Goal: Information Seeking & Learning: Learn about a topic

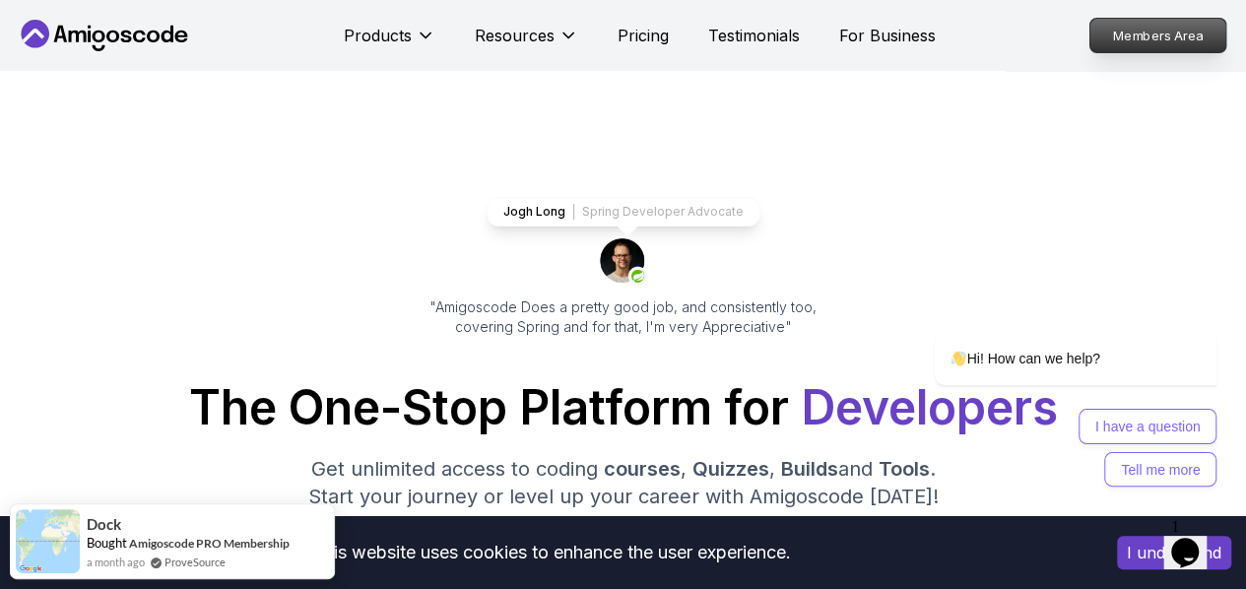
click at [1191, 41] on p "Members Area" at bounding box center [1158, 35] width 136 height 33
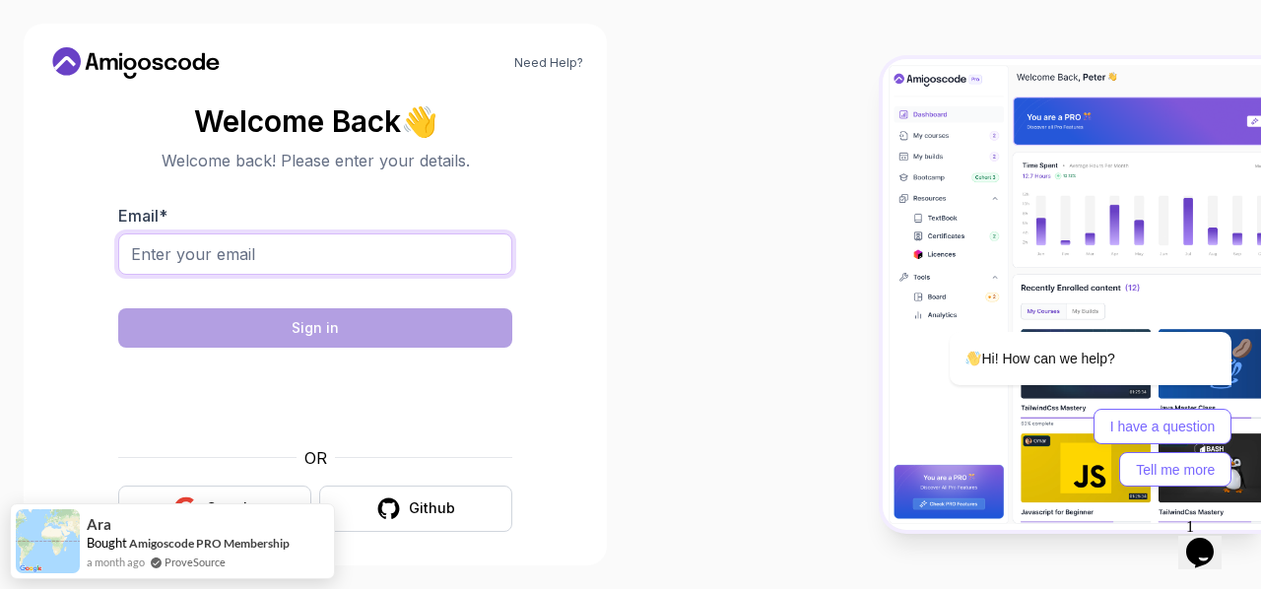
click at [211, 253] on input "Email *" at bounding box center [315, 253] width 394 height 41
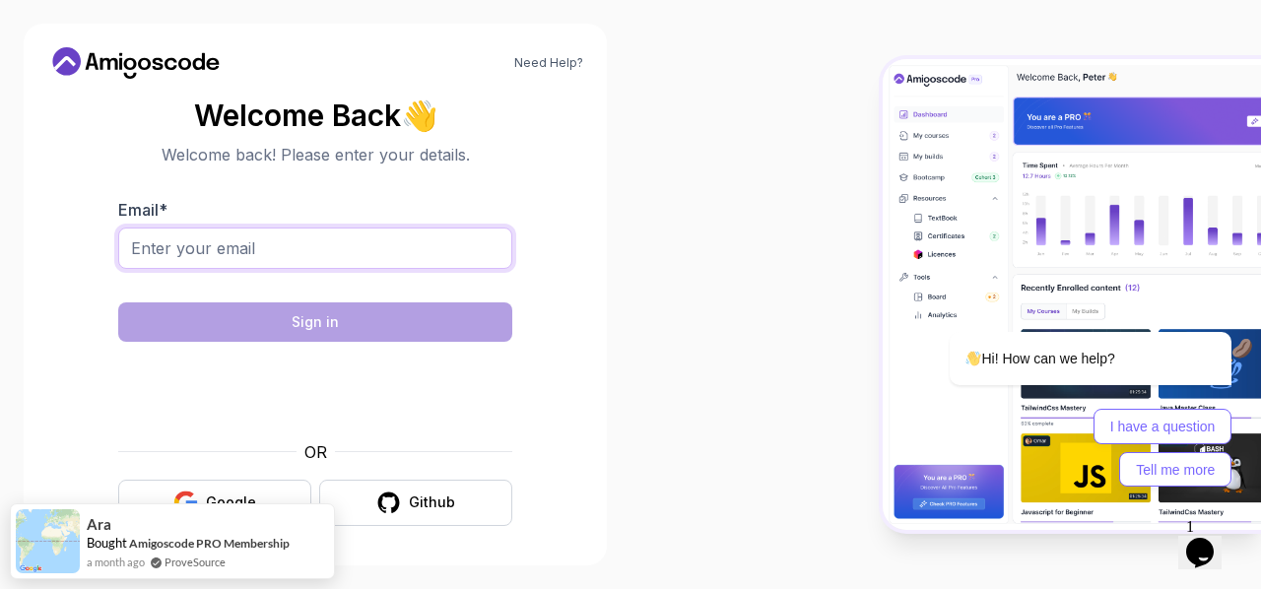
scroll to position [8, 0]
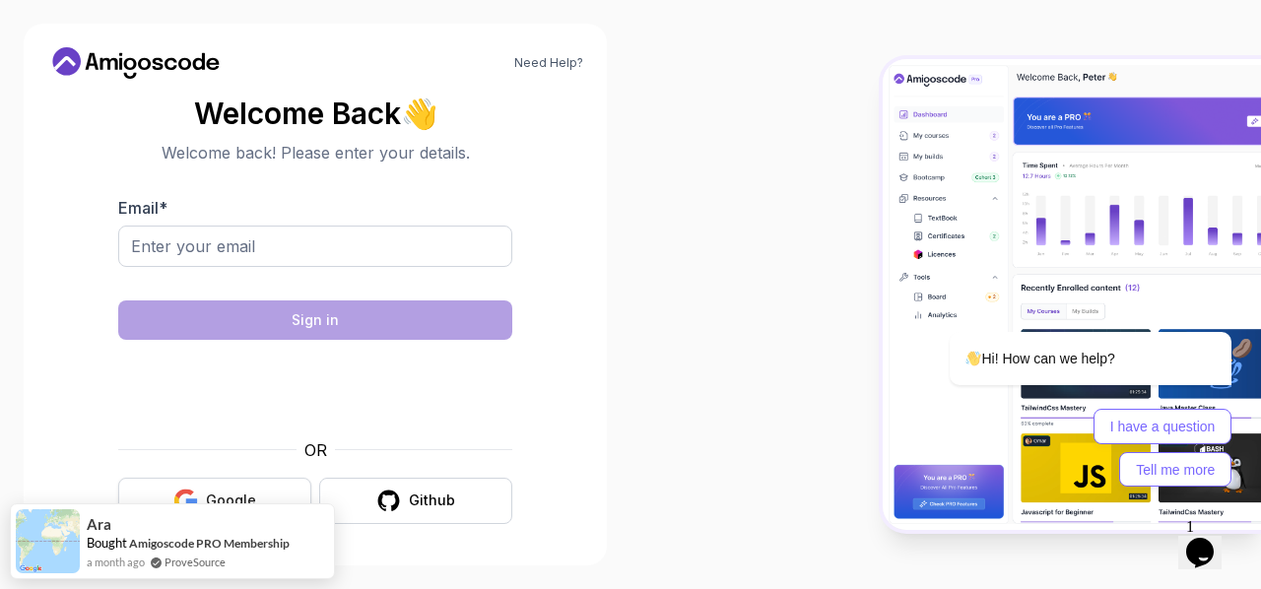
click at [223, 490] on div "Google" at bounding box center [231, 500] width 50 height 20
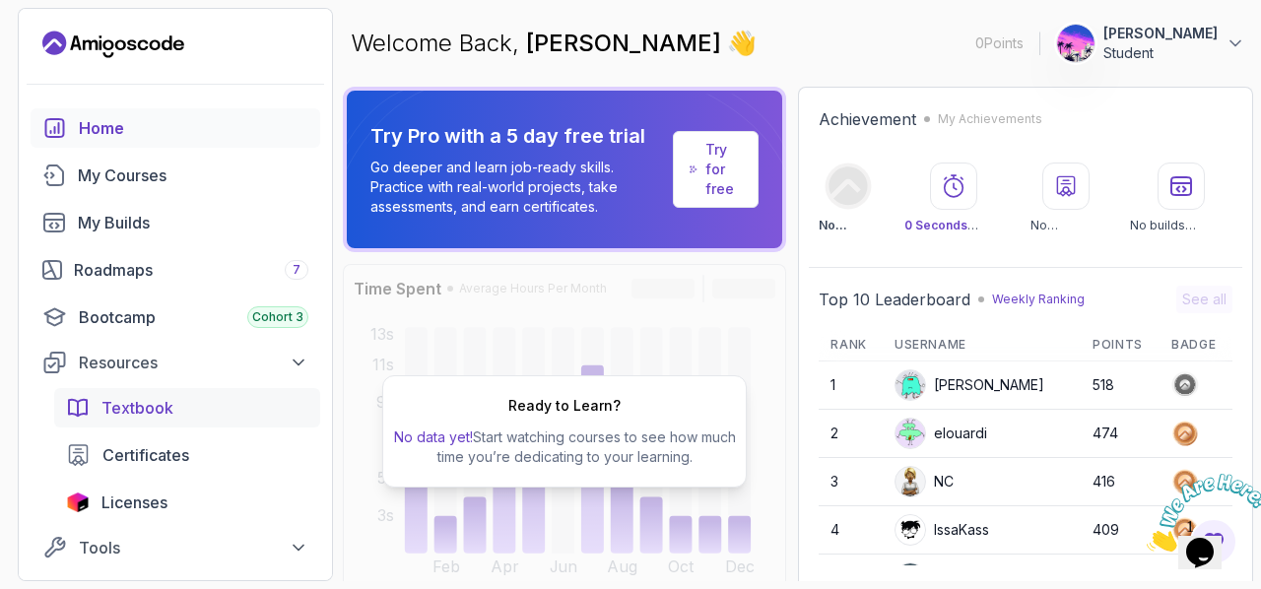
click at [160, 416] on span "Textbook" at bounding box center [137, 408] width 72 height 24
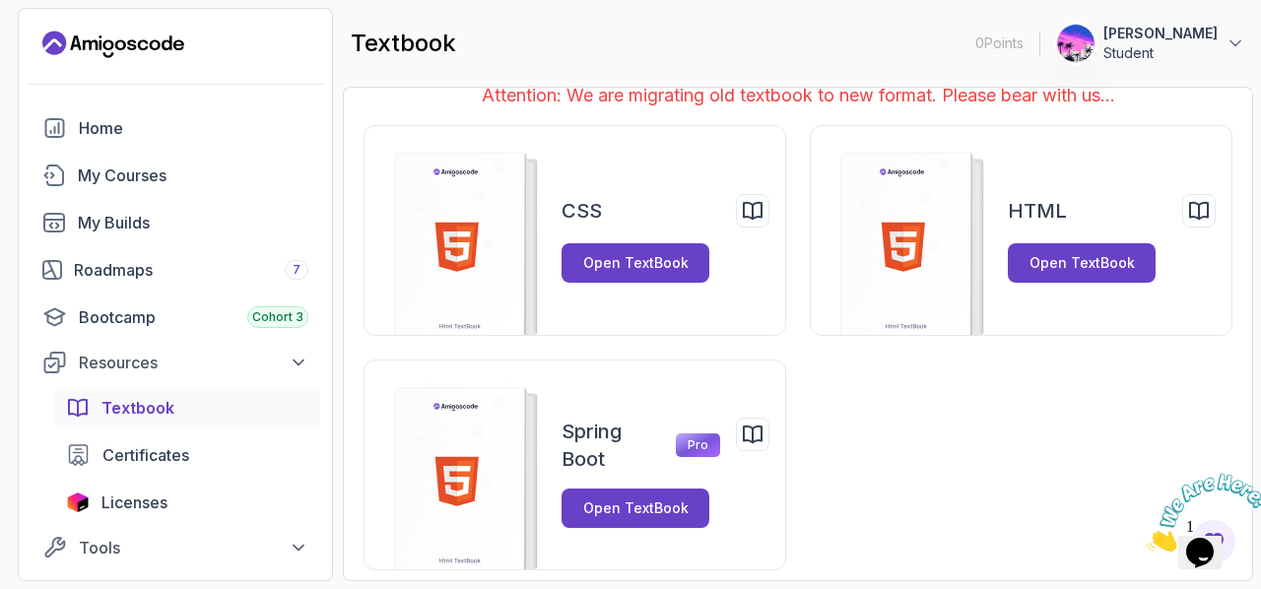
scroll to position [33, 0]
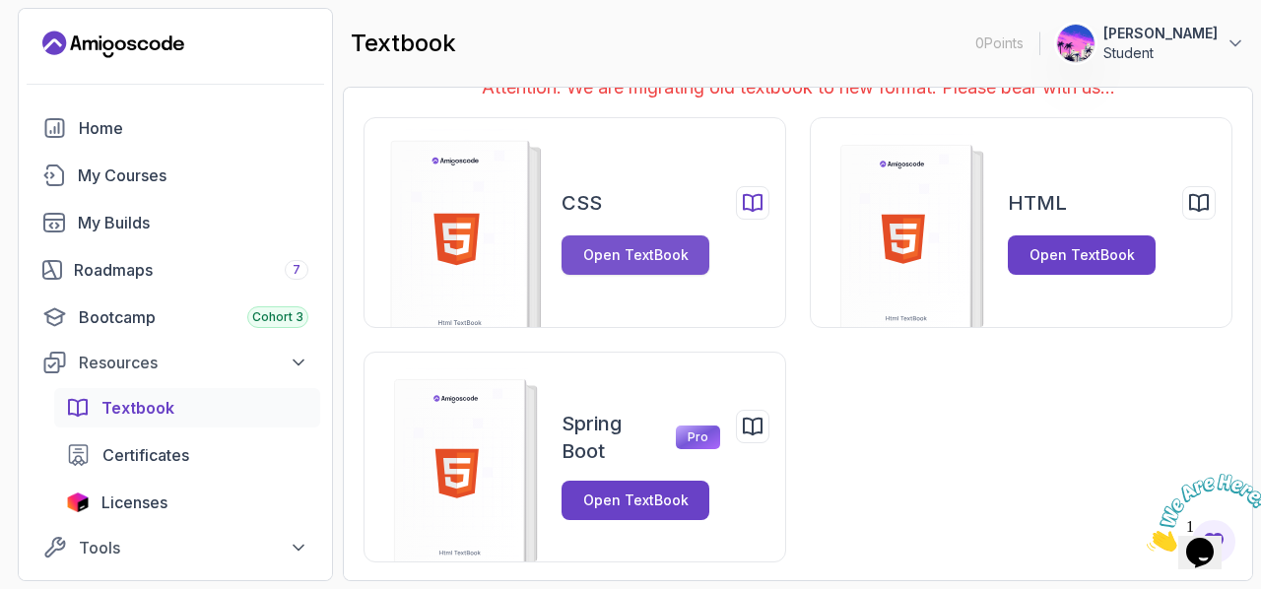
click at [624, 252] on div "Open TextBook" at bounding box center [635, 255] width 105 height 20
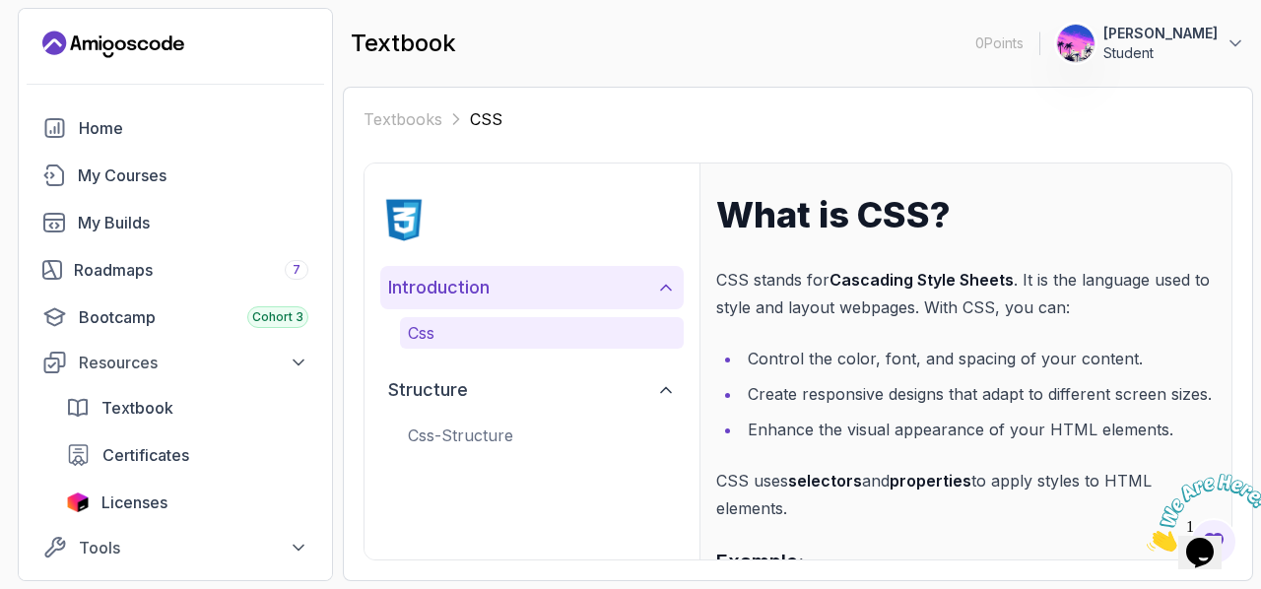
click at [462, 287] on h2 "introduction" at bounding box center [438, 288] width 101 height 28
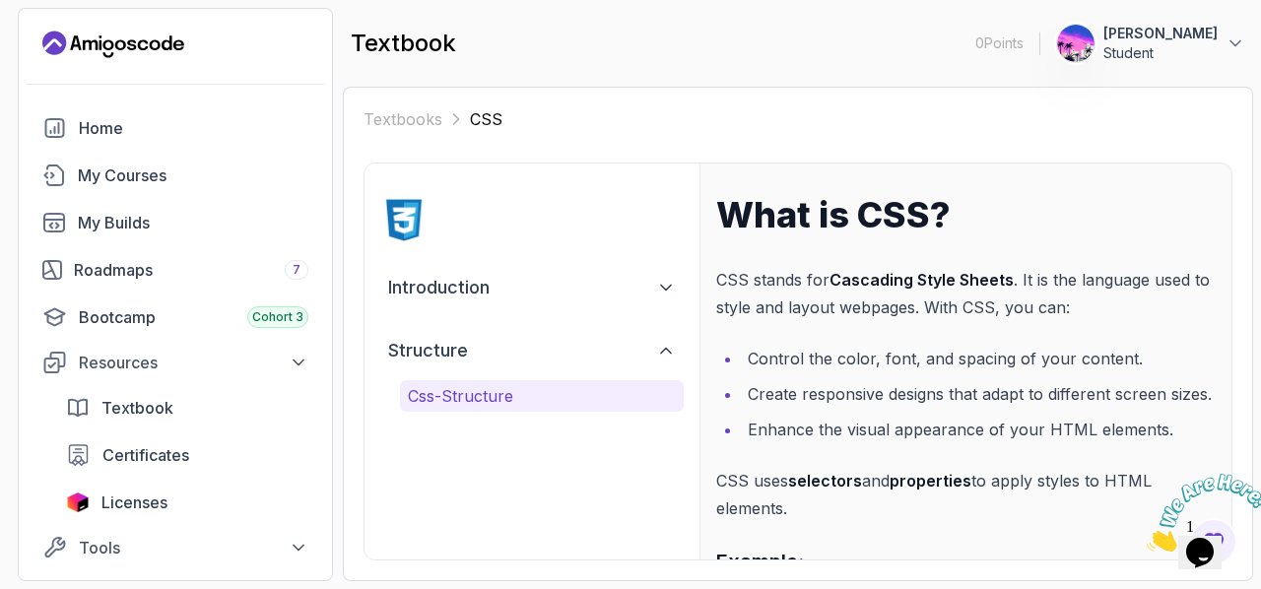
click at [495, 388] on p "css-structure" at bounding box center [542, 396] width 268 height 24
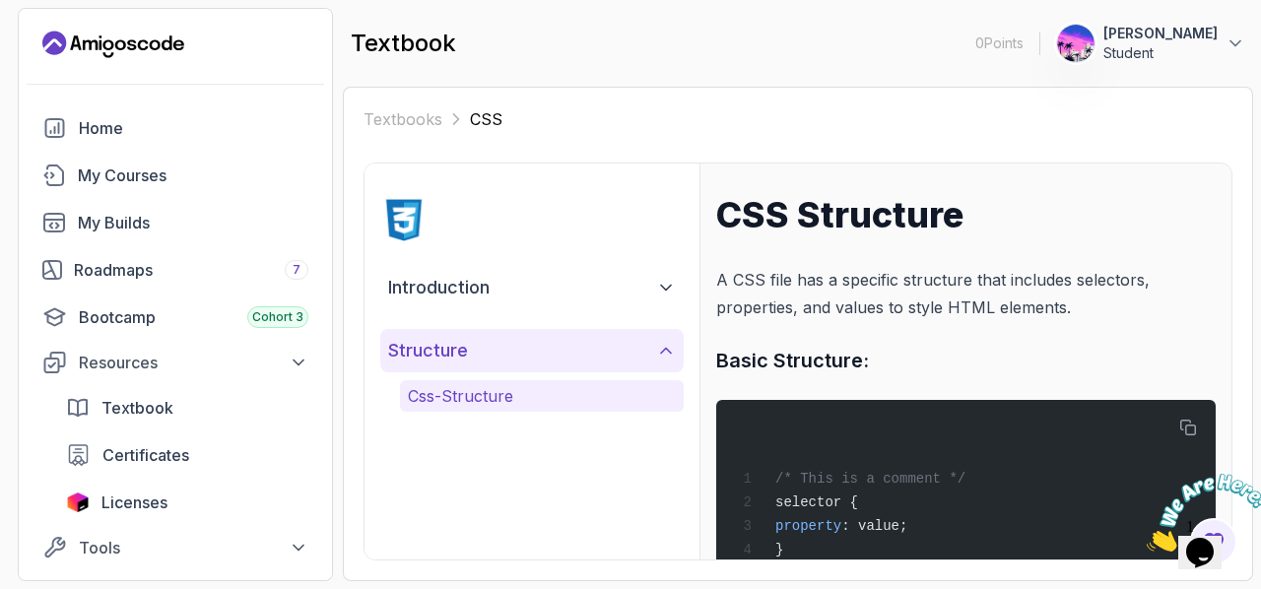
click at [584, 331] on button "structure" at bounding box center [531, 350] width 303 height 43
click at [596, 340] on button "structure" at bounding box center [531, 350] width 303 height 43
click at [532, 350] on button "structure" at bounding box center [531, 350] width 303 height 43
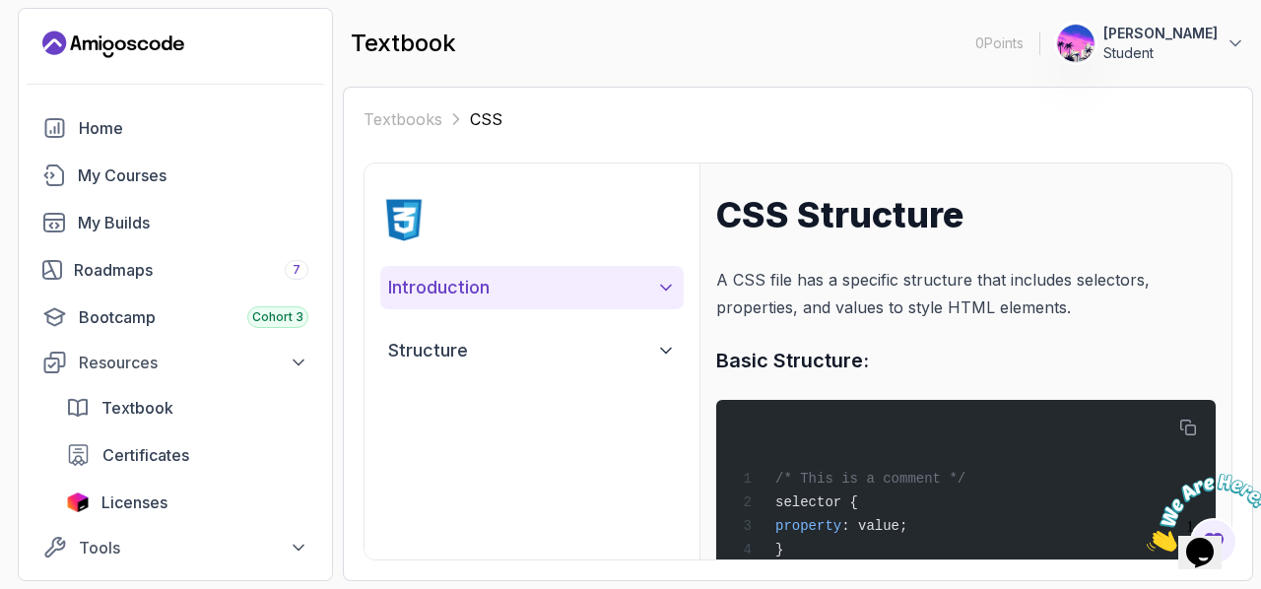
click at [540, 294] on button "introduction" at bounding box center [531, 287] width 303 height 43
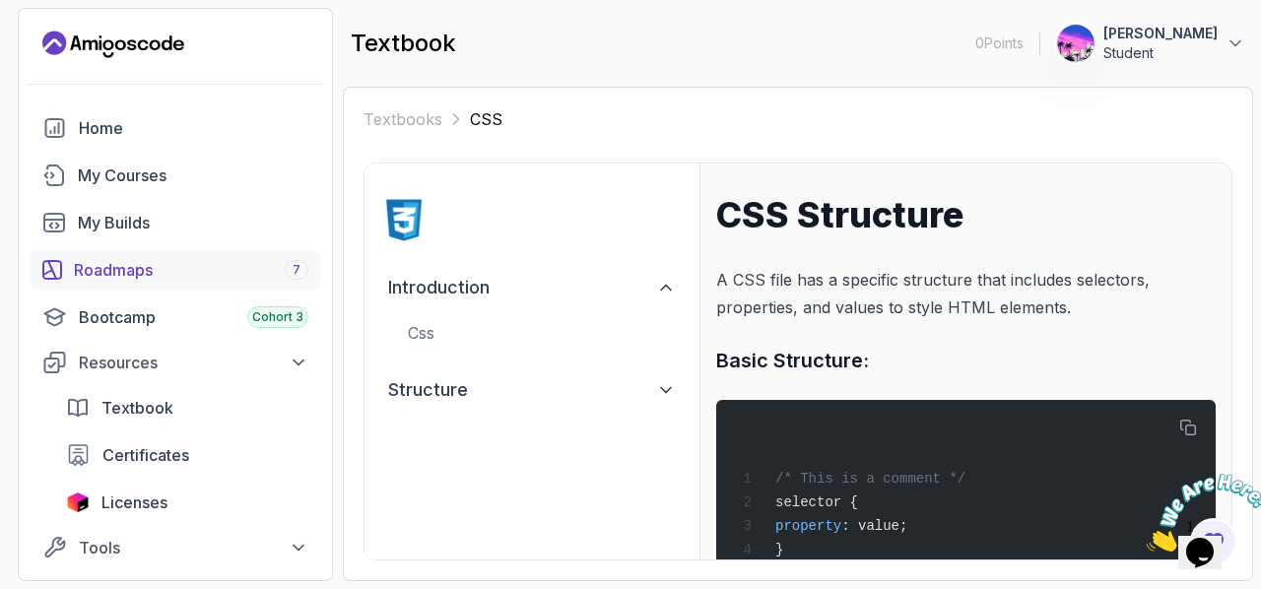
click at [195, 273] on div "Roadmaps 7" at bounding box center [191, 270] width 234 height 24
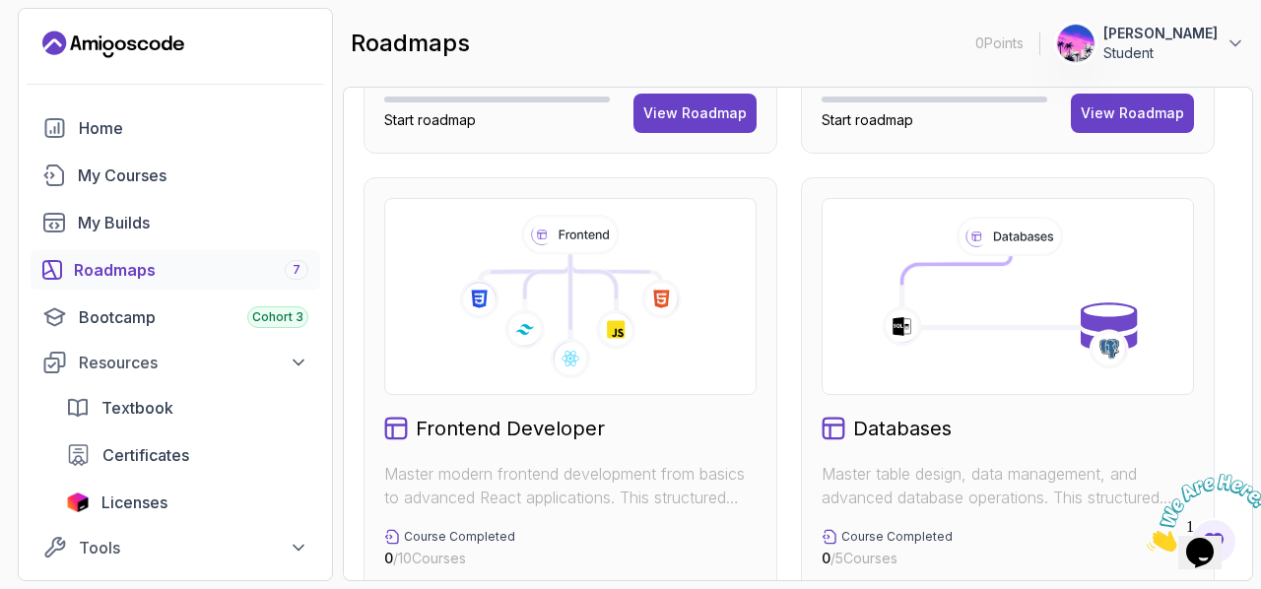
scroll to position [131, 0]
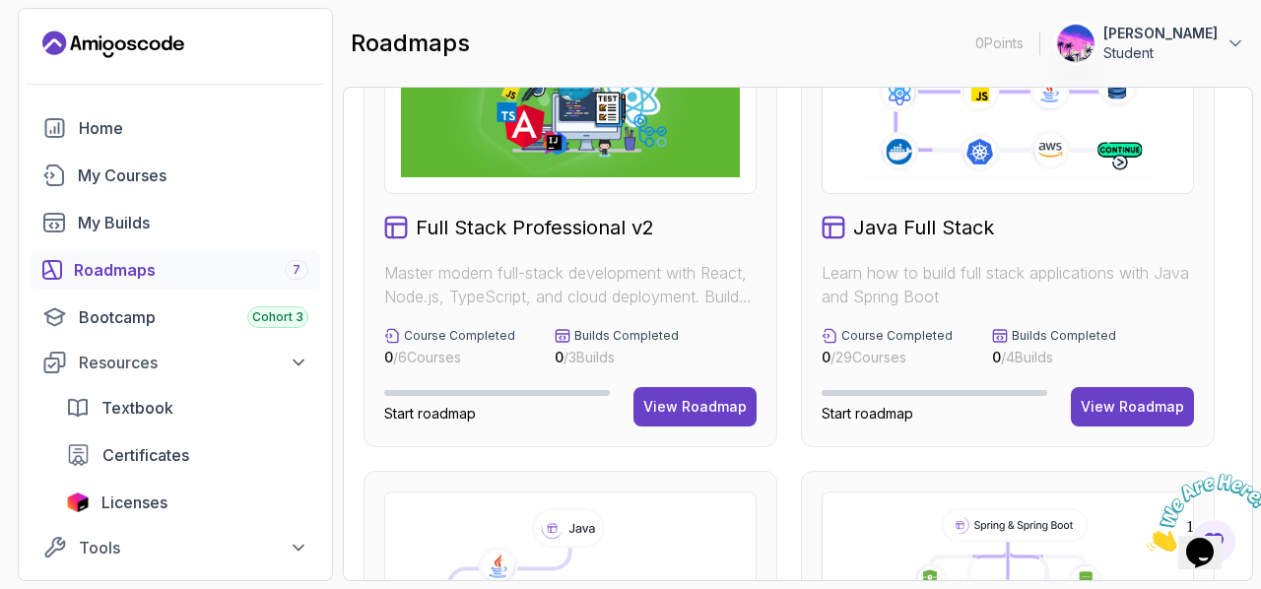
click at [1146, 538] on icon "Close" at bounding box center [1146, 546] width 0 height 17
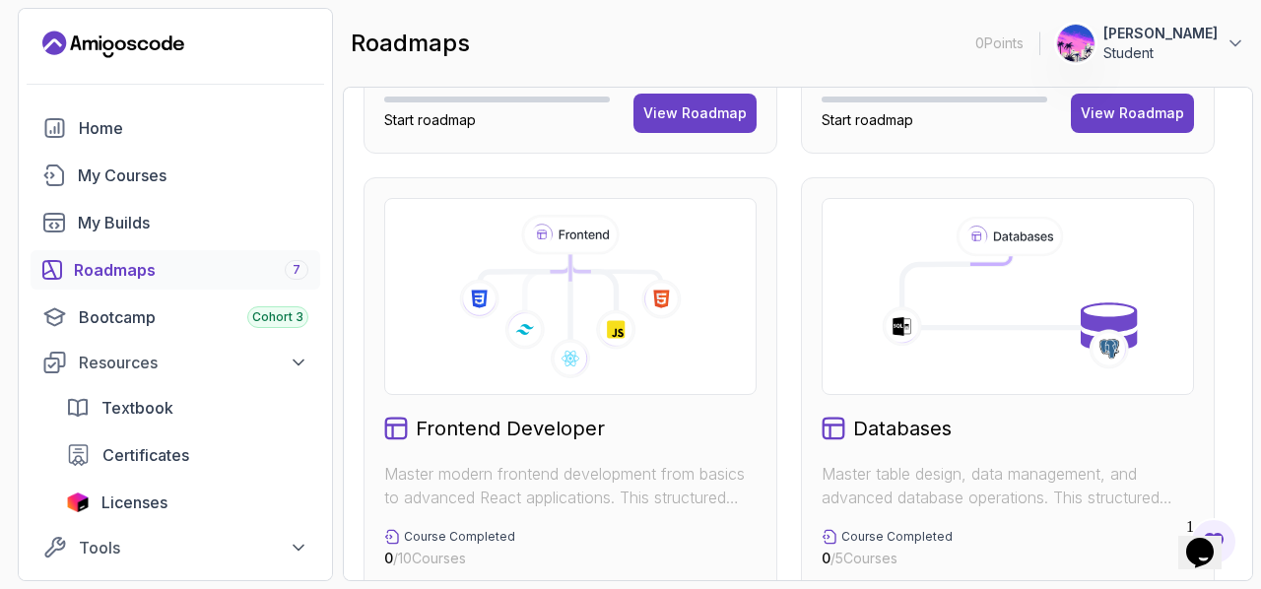
scroll to position [0, 0]
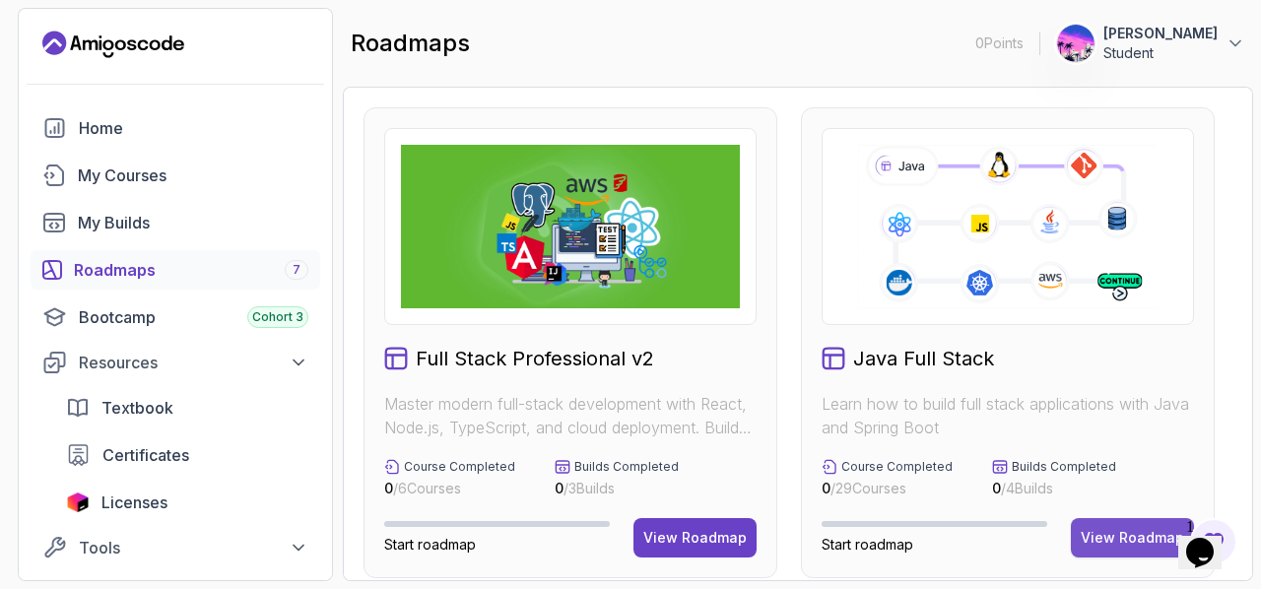
click at [1119, 536] on div "View Roadmap" at bounding box center [1131, 538] width 103 height 20
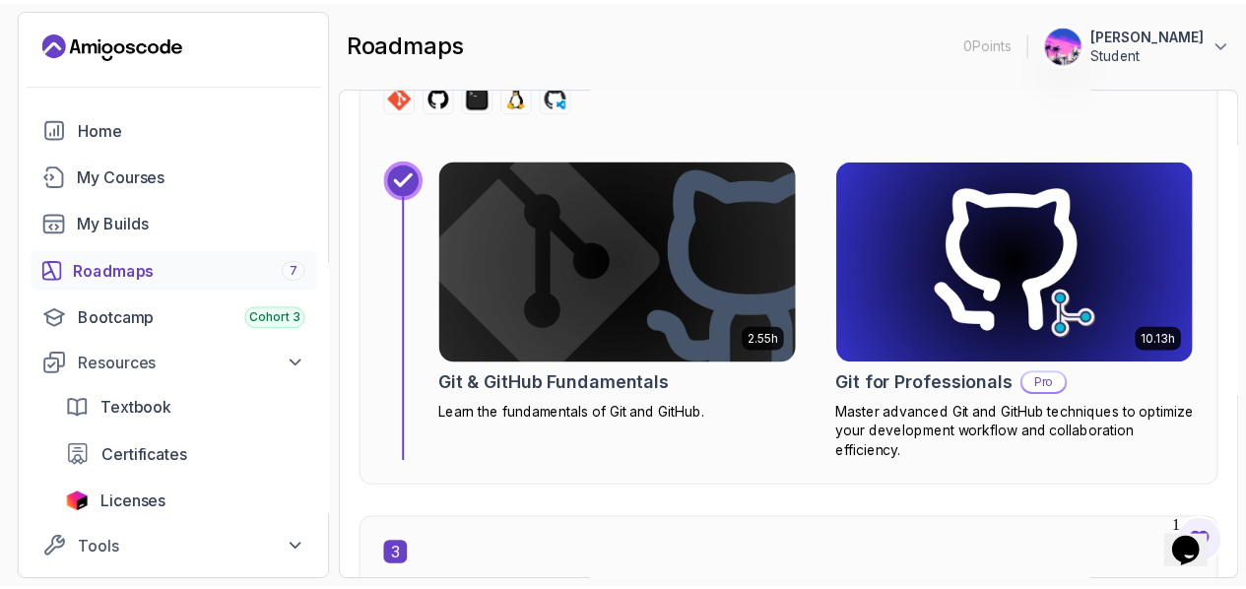
scroll to position [2889, 0]
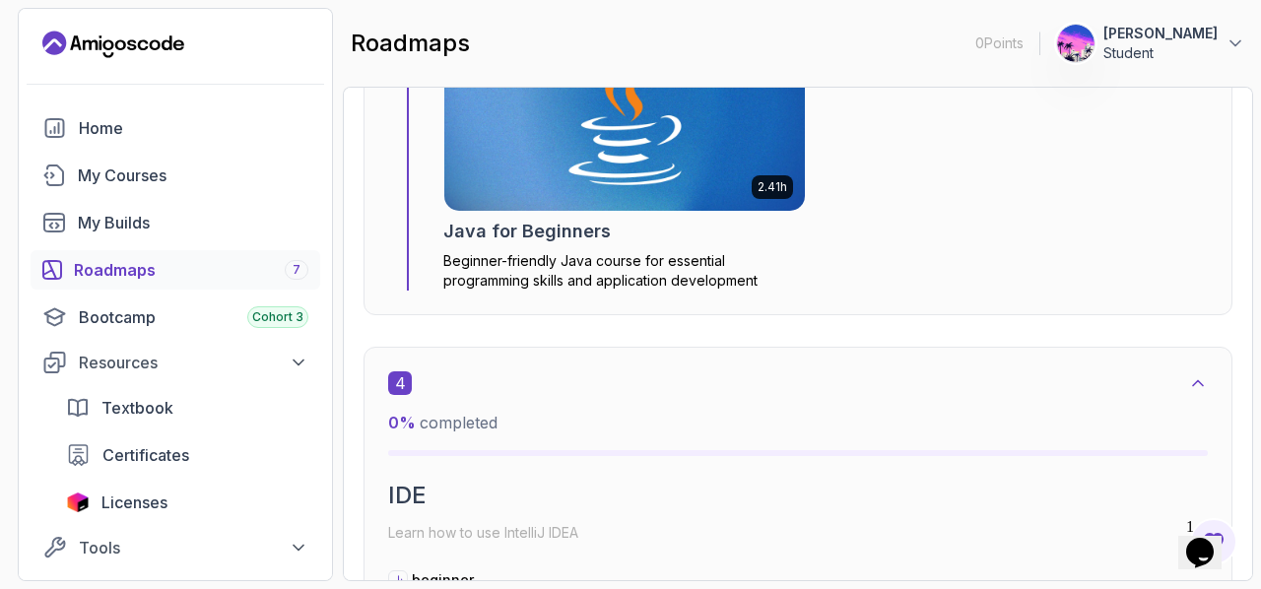
click at [598, 243] on div "2.41h Java for Beginners Beginner-friendly Java course for essential programmin…" at bounding box center [624, 149] width 362 height 283
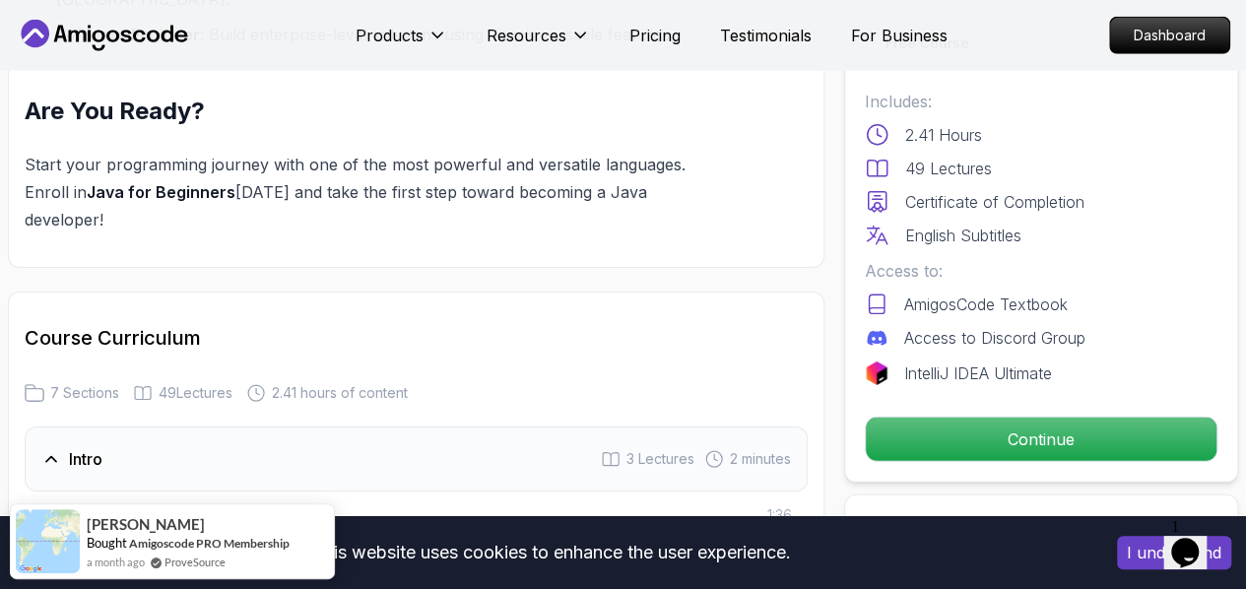
scroll to position [2691, 0]
click at [93, 447] on h3 "Intro" at bounding box center [85, 459] width 33 height 24
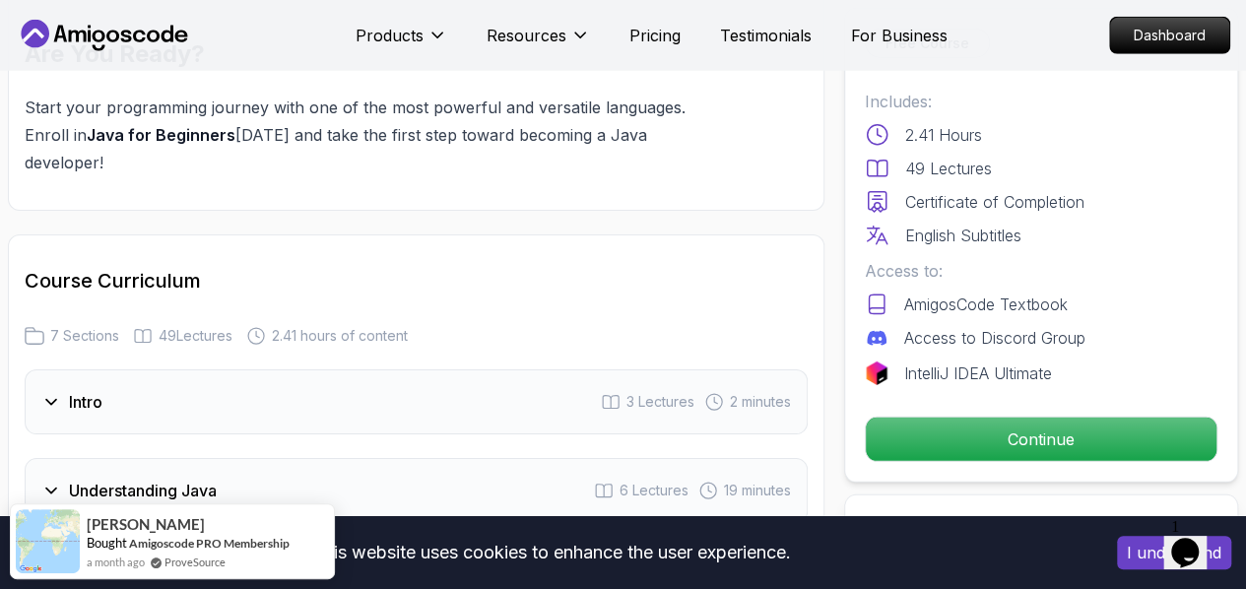
scroll to position [2768, 0]
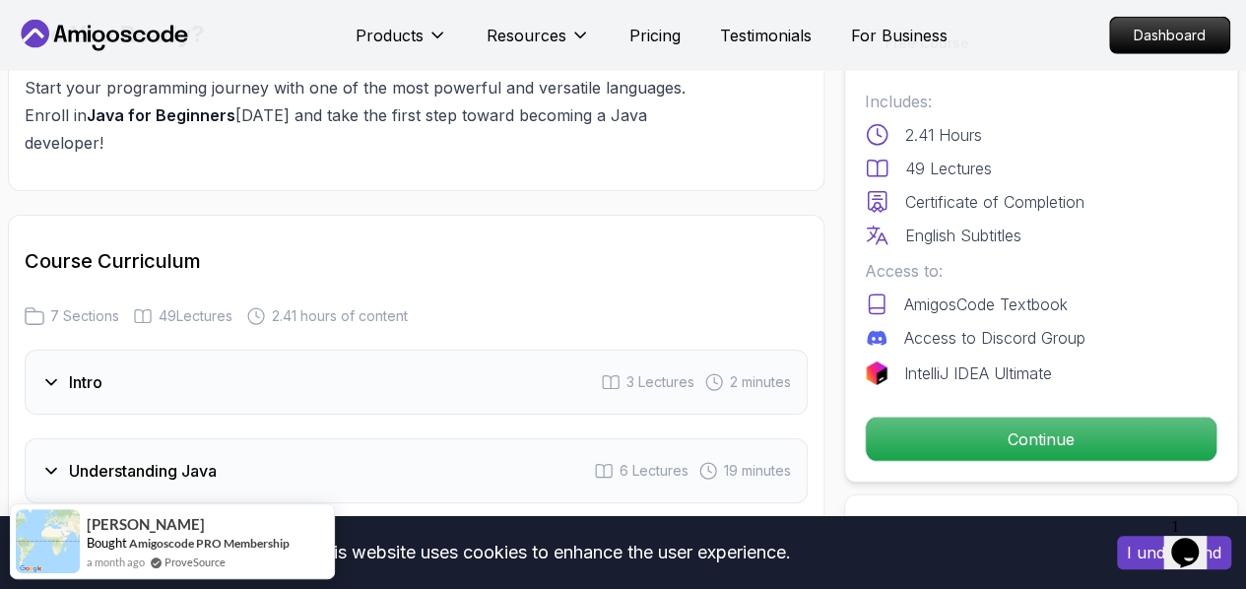
click at [104, 548] on h3 "Environment Setup" at bounding box center [139, 560] width 141 height 24
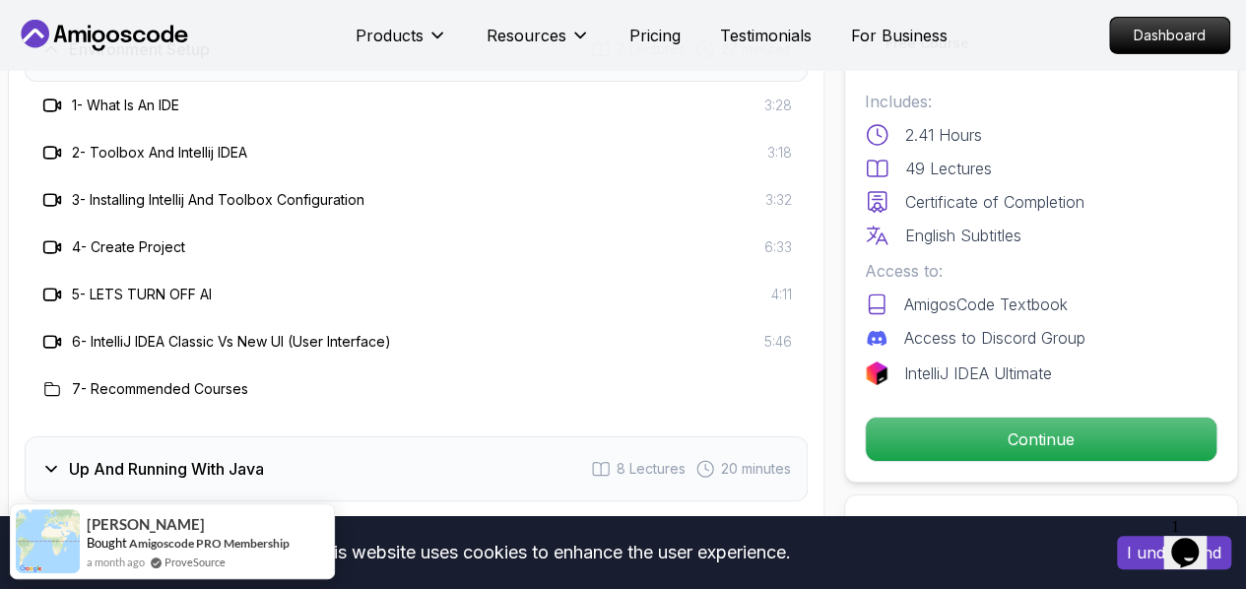
scroll to position [3289, 0]
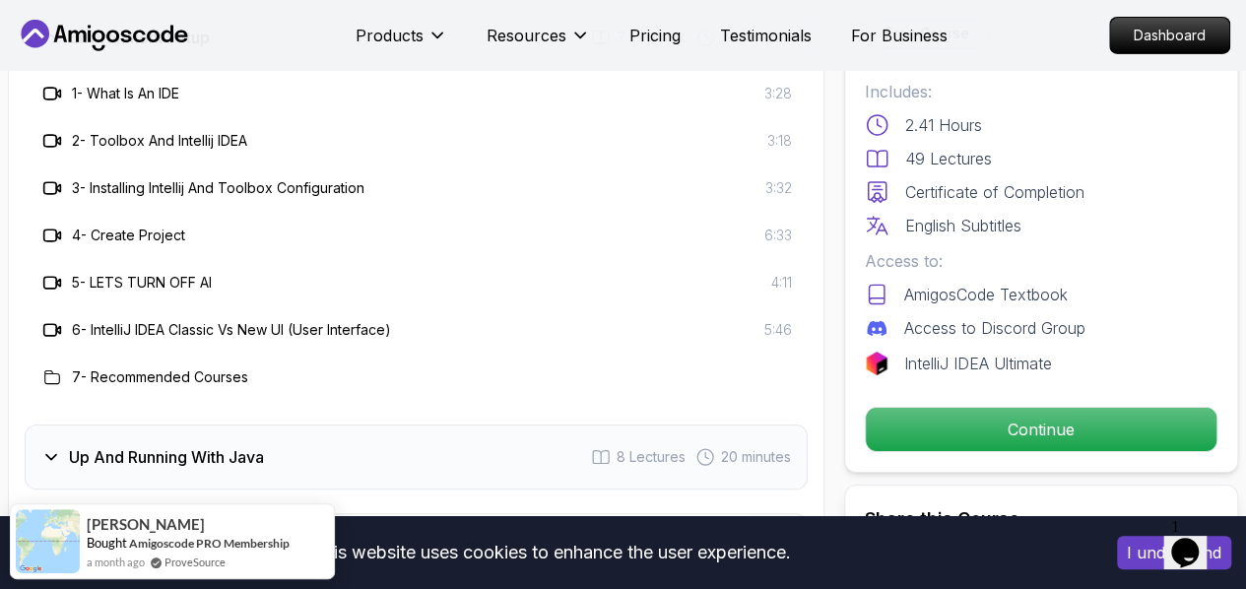
click at [111, 445] on h3 "Up And Running With Java" at bounding box center [166, 457] width 195 height 24
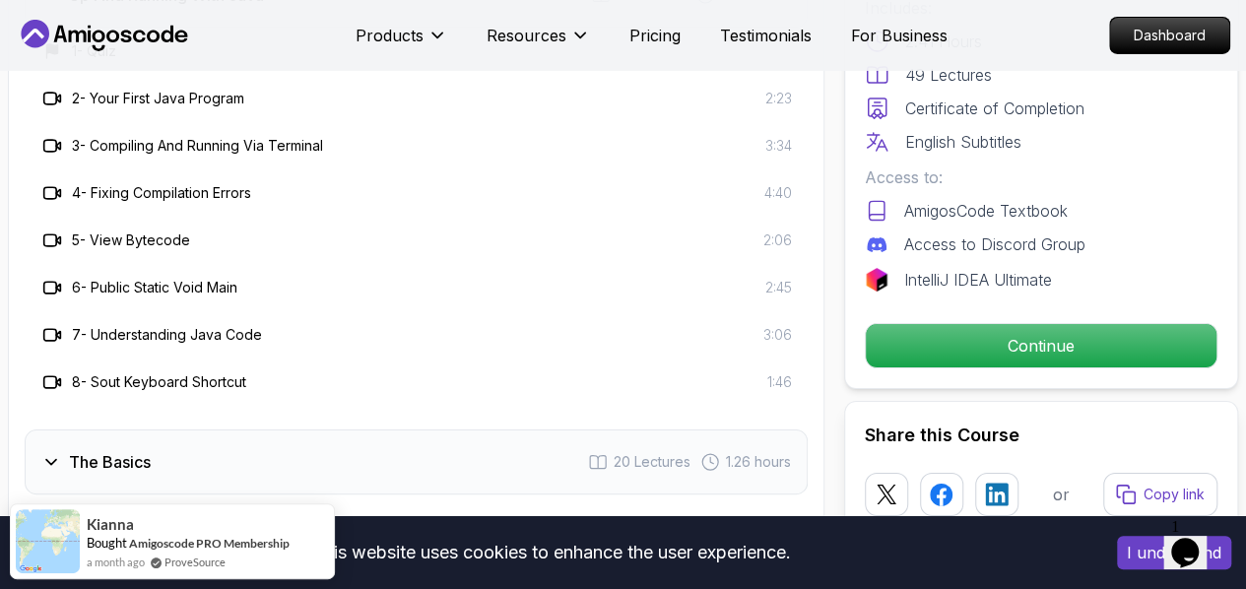
scroll to position [3419, 0]
